Goal: Check status: Check status

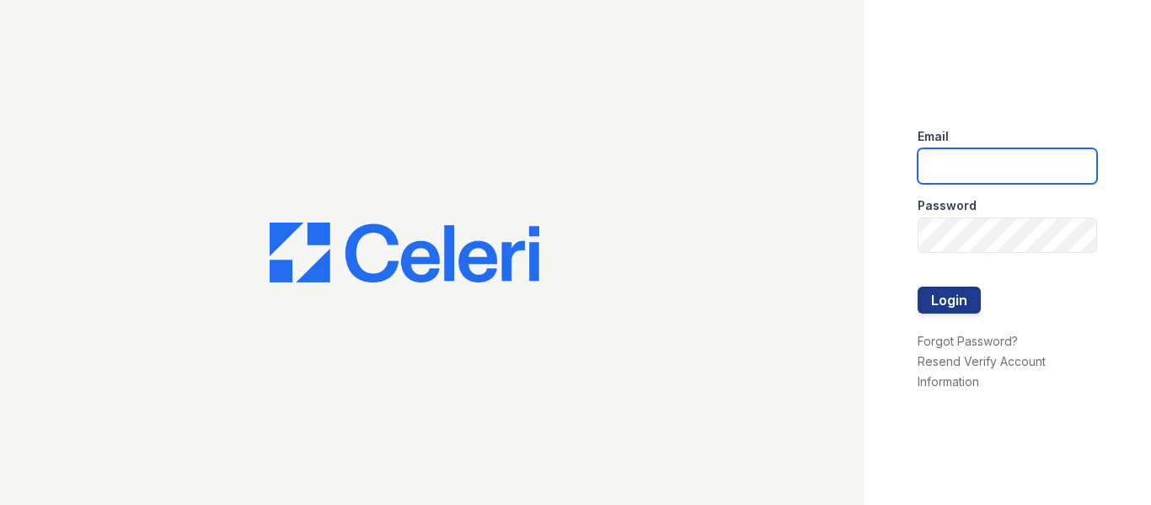
type input "amossmith@mmgmgt.com"
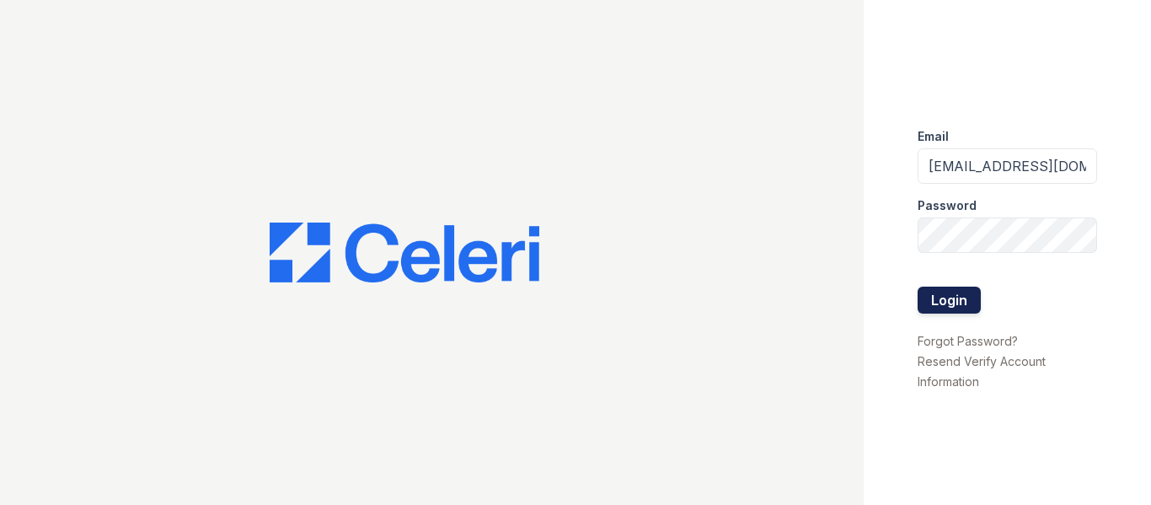
click at [936, 302] on button "Login" at bounding box center [949, 299] width 63 height 27
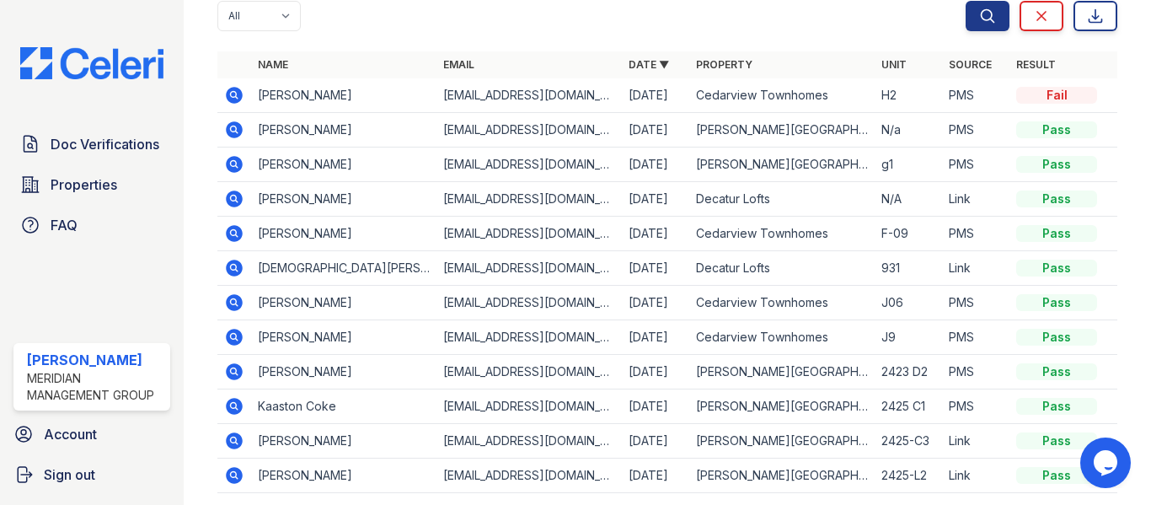
scroll to position [291, 0]
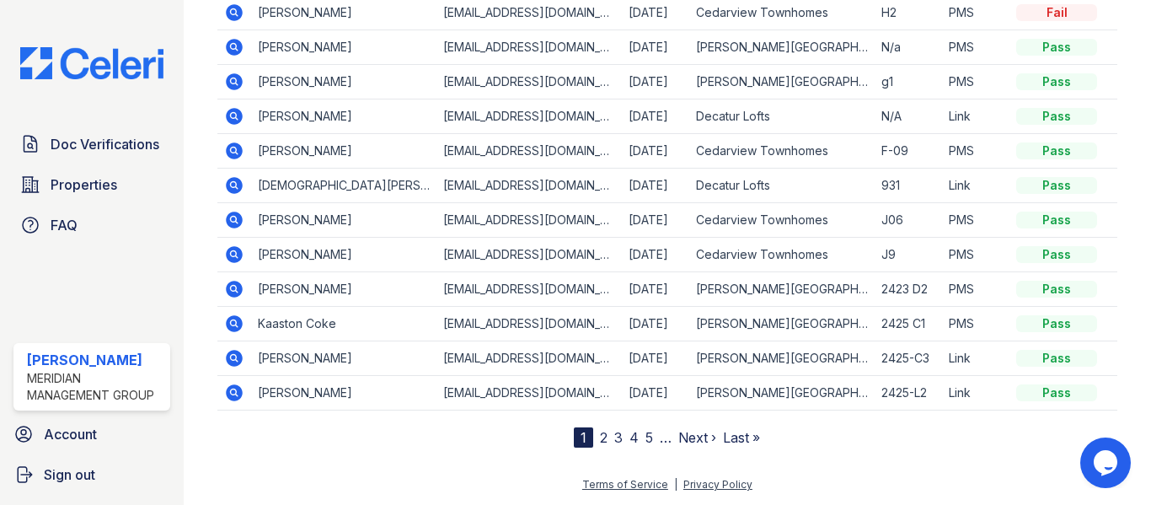
click at [279, 394] on td "[PERSON_NAME]" at bounding box center [343, 393] width 185 height 35
click at [239, 393] on icon at bounding box center [234, 392] width 17 height 17
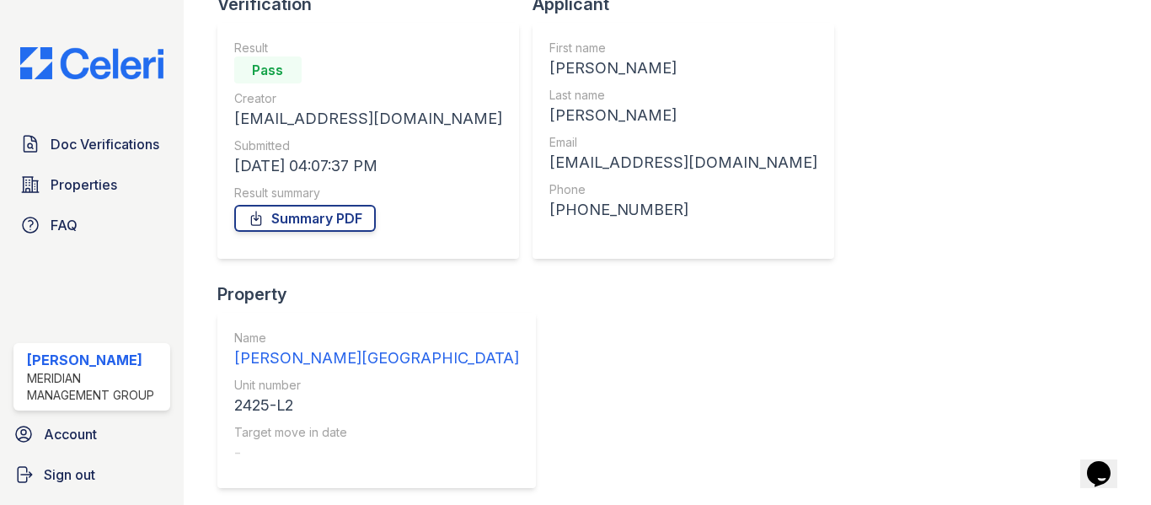
scroll to position [329, 0]
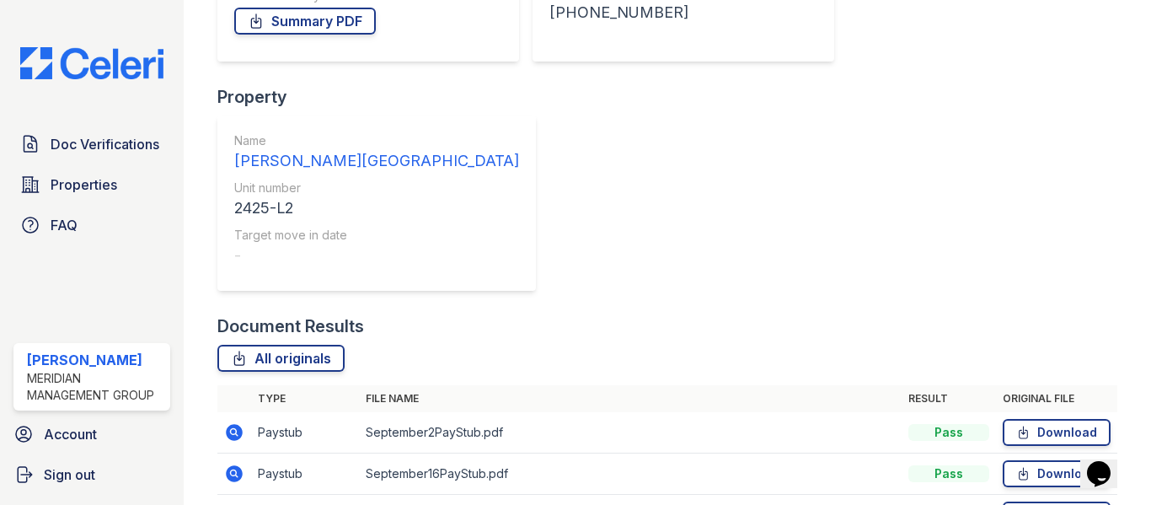
click at [233, 429] on icon at bounding box center [233, 431] width 4 height 4
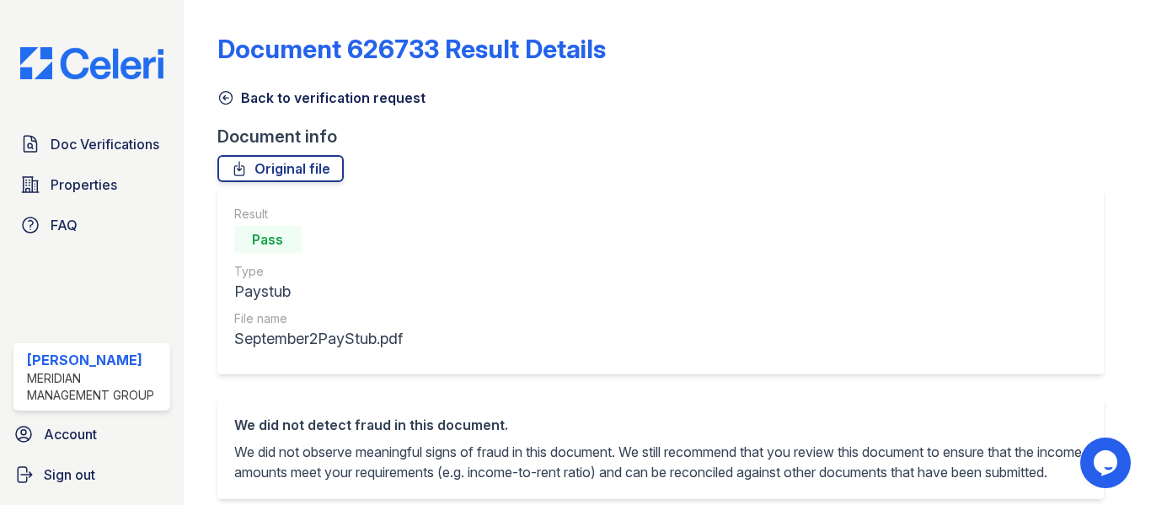
click at [235, 106] on link "Back to verification request" at bounding box center [321, 98] width 208 height 20
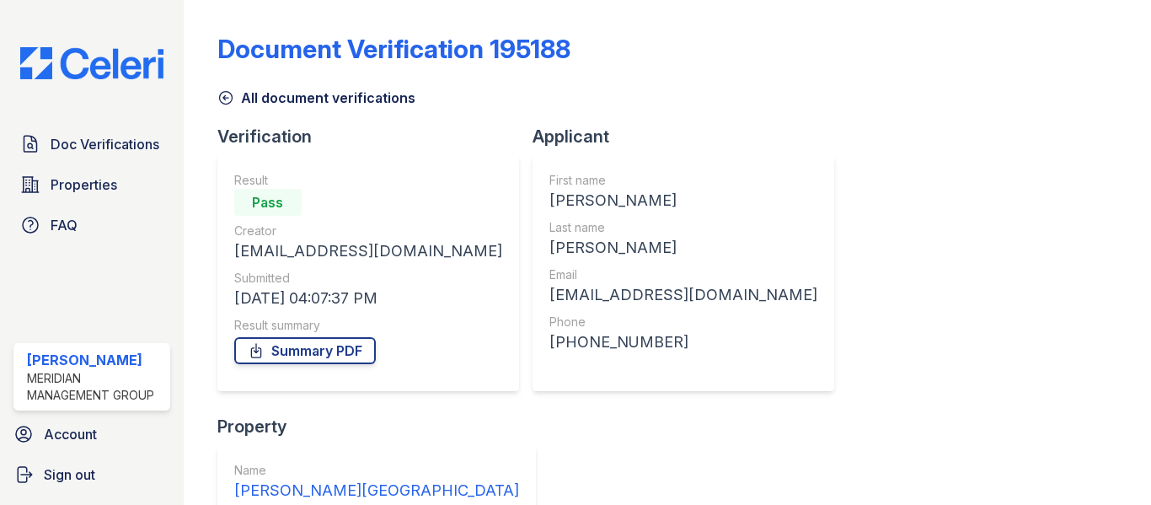
click at [219, 99] on icon at bounding box center [225, 98] width 13 height 13
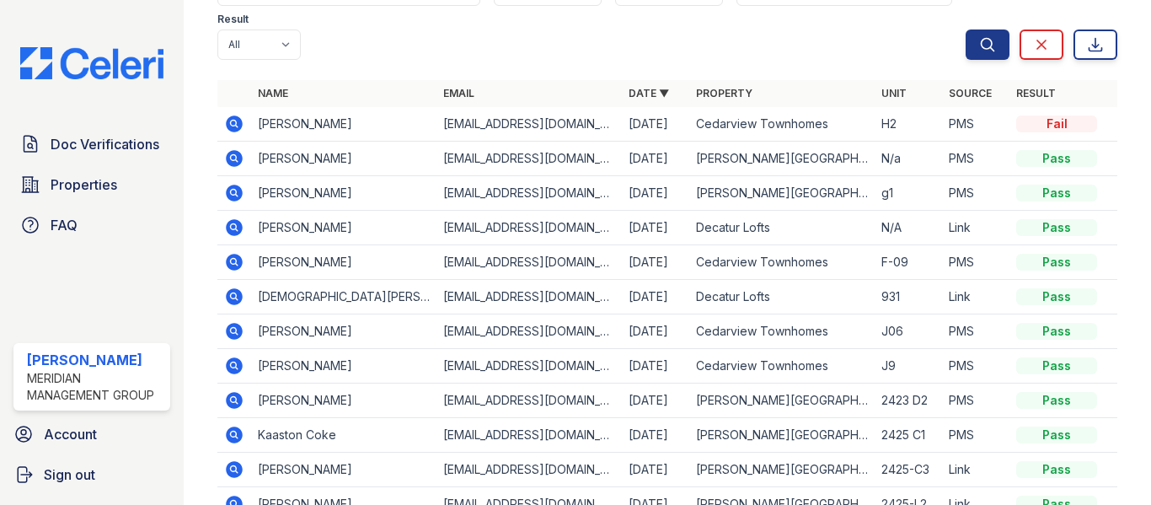
scroll to position [137, 0]
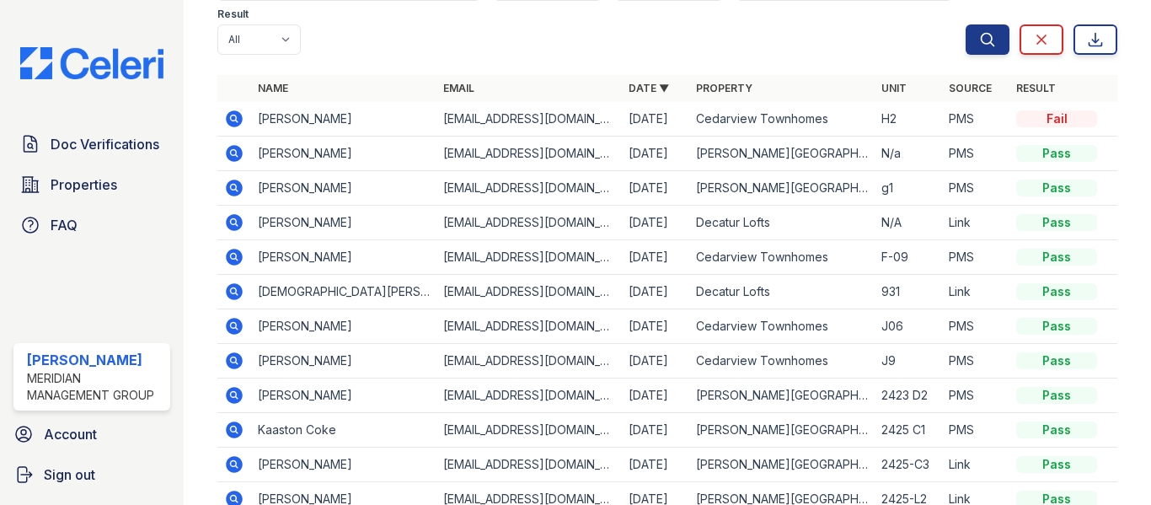
click at [643, 390] on td "[DATE]" at bounding box center [655, 395] width 67 height 35
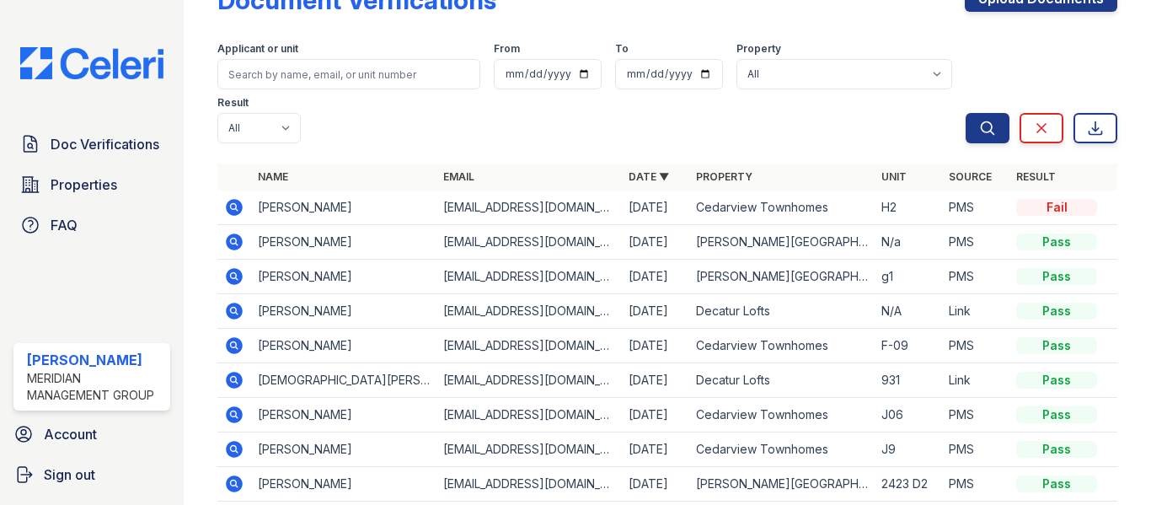
scroll to position [0, 0]
